Goal: Information Seeking & Learning: Learn about a topic

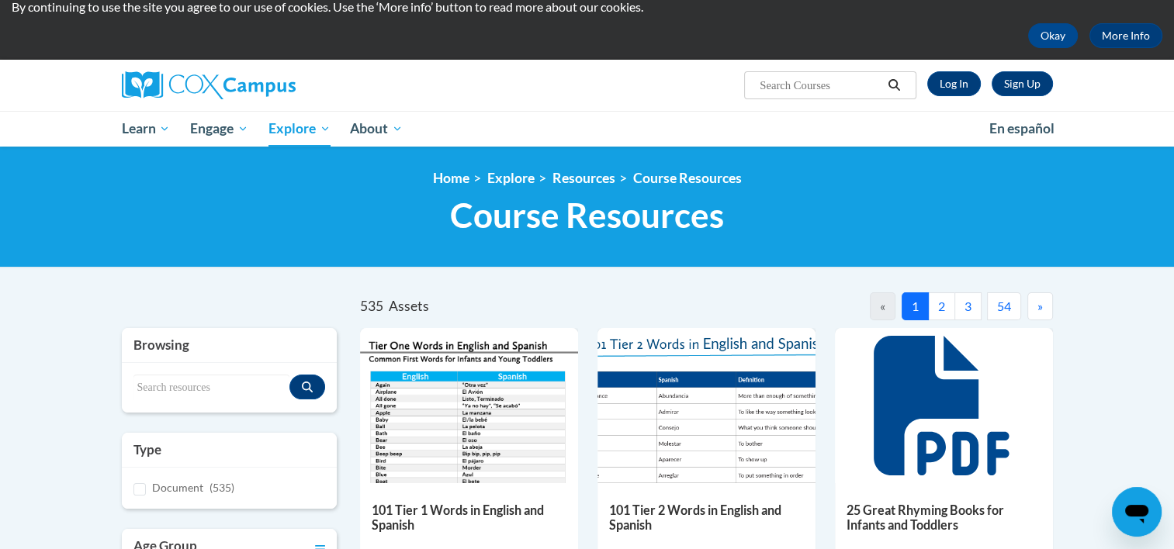
scroll to position [41, 0]
